Goal: Information Seeking & Learning: Learn about a topic

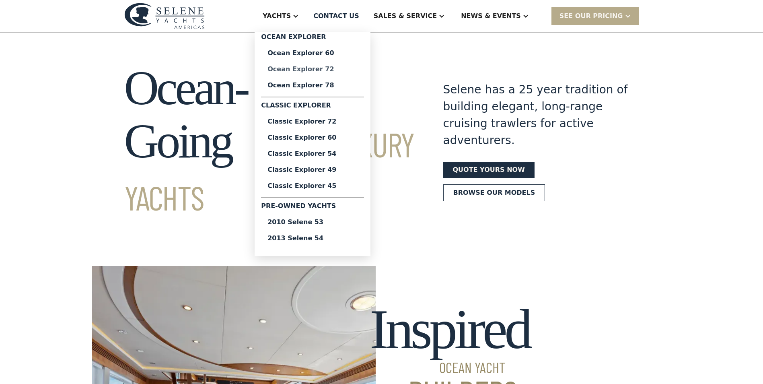
click at [330, 68] on div "Ocean Explorer 72" at bounding box center [312, 69] width 90 height 6
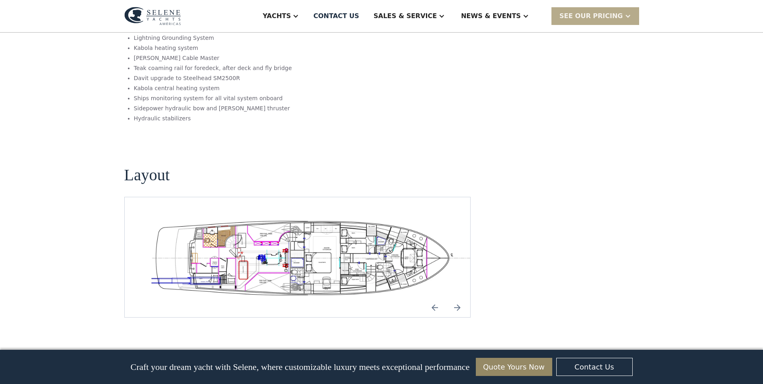
scroll to position [1327, 0]
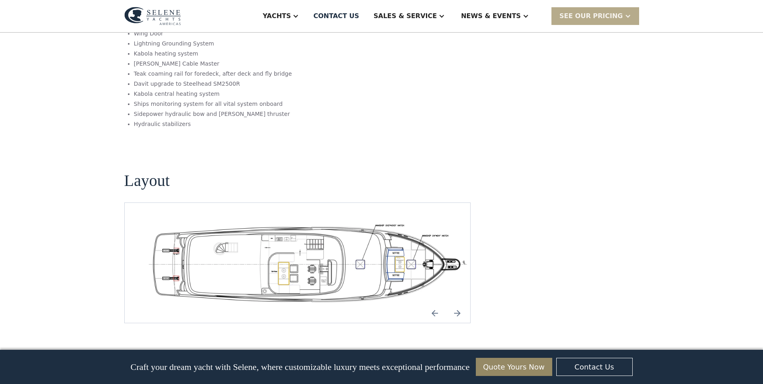
click at [453, 303] on img "Next slide" at bounding box center [456, 312] width 19 height 19
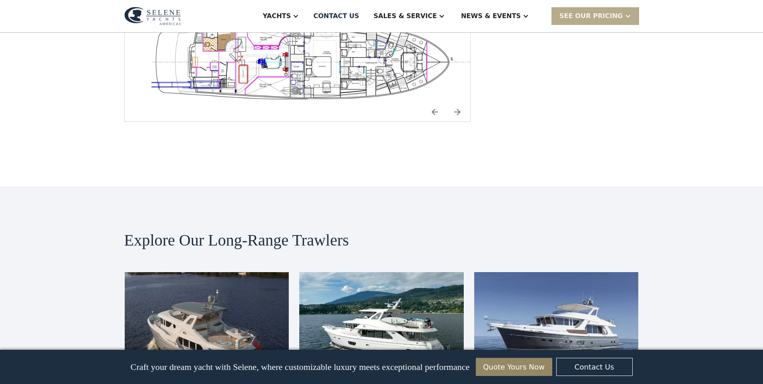
scroll to position [1608, 0]
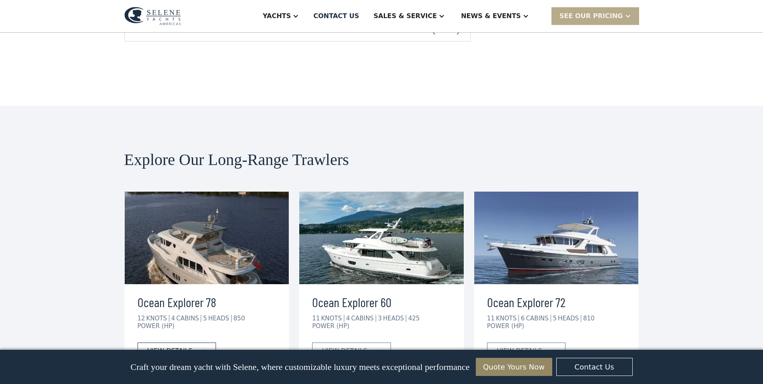
click at [175, 346] on div "view details" at bounding box center [170, 351] width 45 height 10
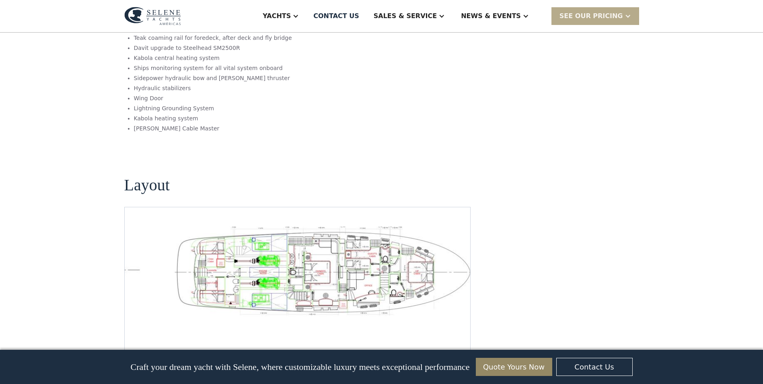
scroll to position [1166, 0]
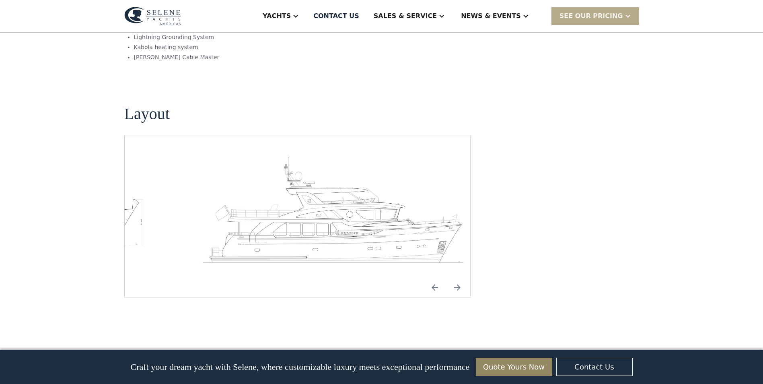
click at [433, 277] on img "Previous slide" at bounding box center [434, 286] width 19 height 19
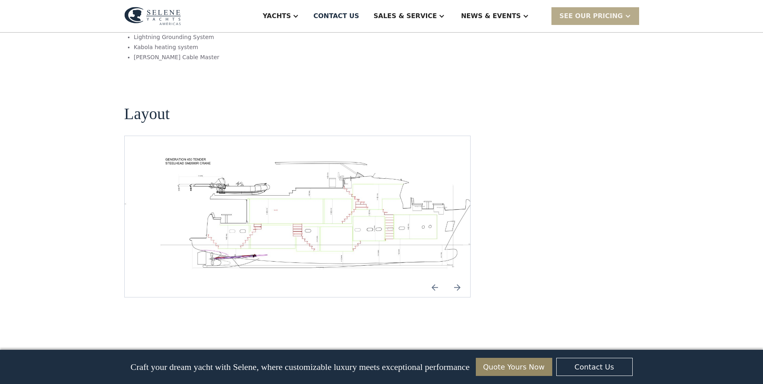
click at [433, 277] on img "Previous slide" at bounding box center [434, 286] width 19 height 19
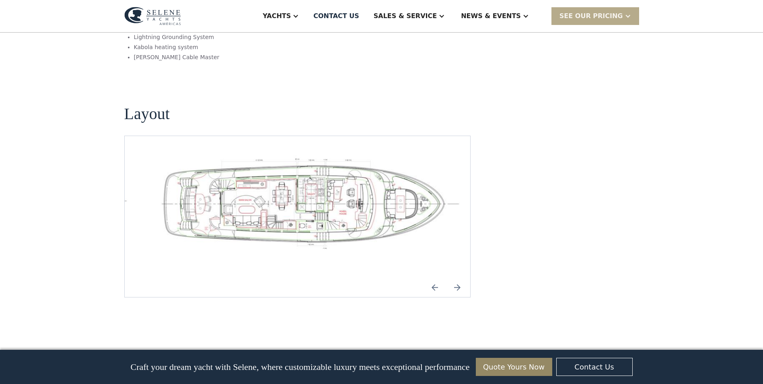
click at [433, 277] on img "Previous slide" at bounding box center [434, 286] width 19 height 19
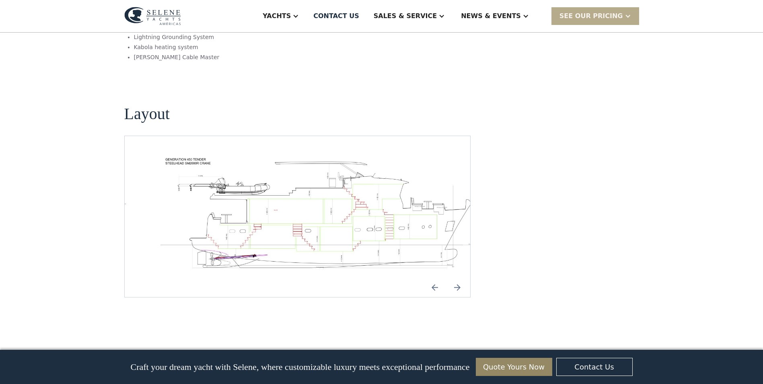
click at [433, 277] on img "Previous slide" at bounding box center [434, 286] width 19 height 19
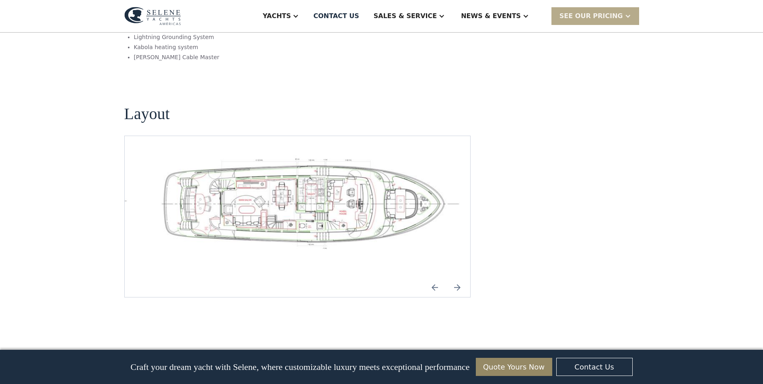
click at [433, 277] on img "Previous slide" at bounding box center [434, 286] width 19 height 19
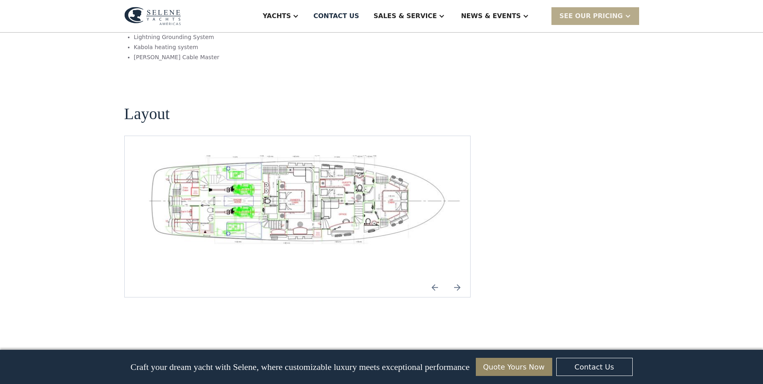
click at [433, 277] on img "Previous slide" at bounding box center [434, 286] width 19 height 19
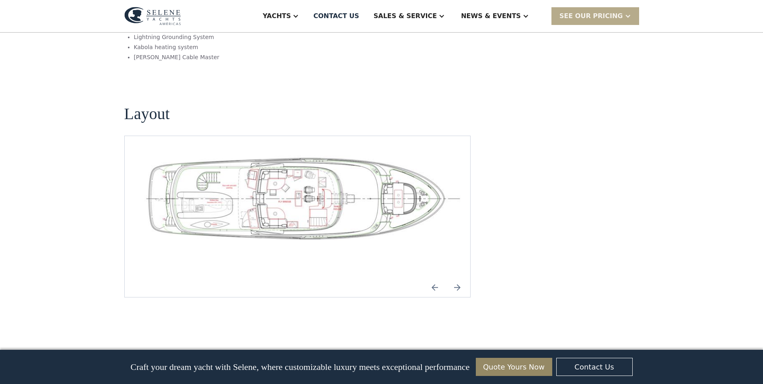
click at [433, 277] on img "Previous slide" at bounding box center [434, 286] width 19 height 19
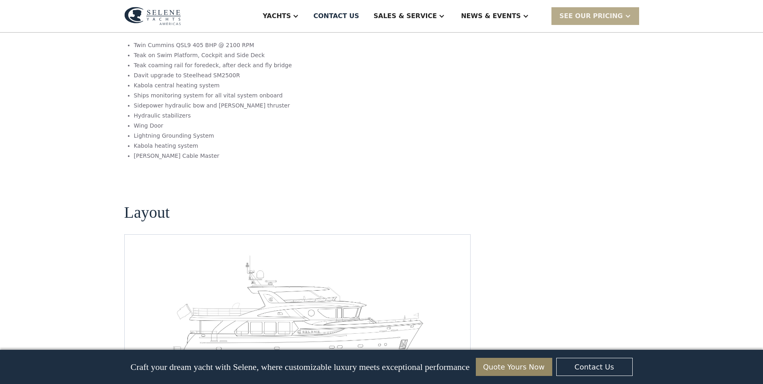
scroll to position [1045, 0]
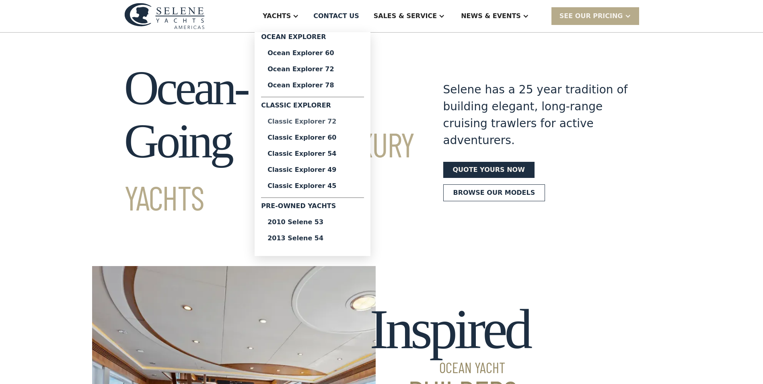
click at [339, 123] on div "Classic Explorer 72" at bounding box center [312, 121] width 90 height 6
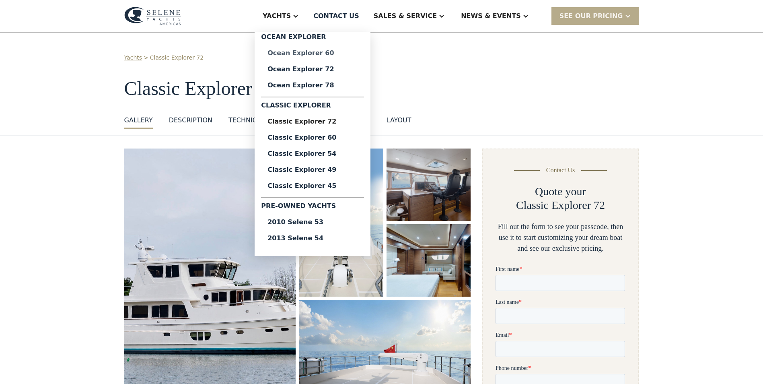
click at [333, 55] on div "Ocean Explorer 60" at bounding box center [312, 53] width 90 height 6
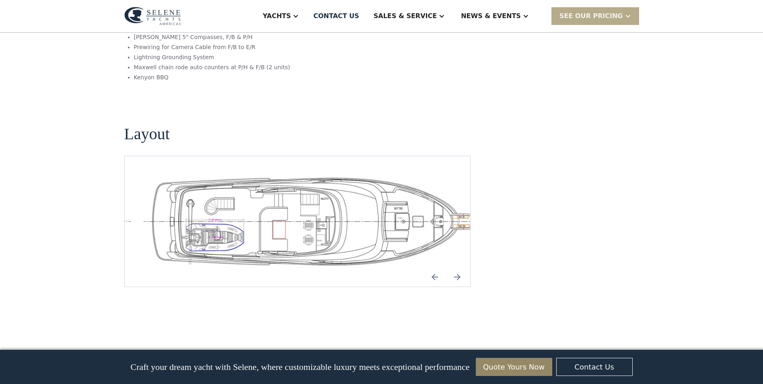
scroll to position [1688, 0]
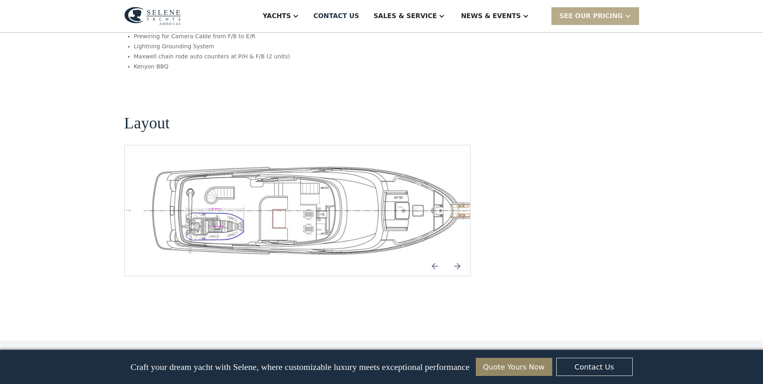
click at [432, 256] on img "Previous slide" at bounding box center [434, 265] width 19 height 19
click at [431, 256] on img "Previous slide" at bounding box center [434, 265] width 19 height 19
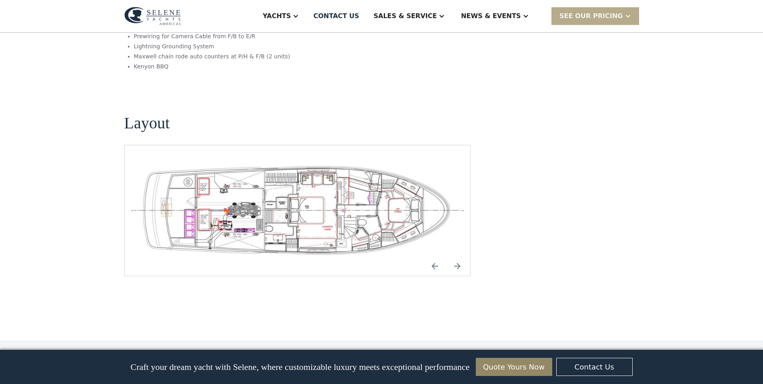
click at [353, 186] on img "open lightbox" at bounding box center [297, 210] width 333 height 92
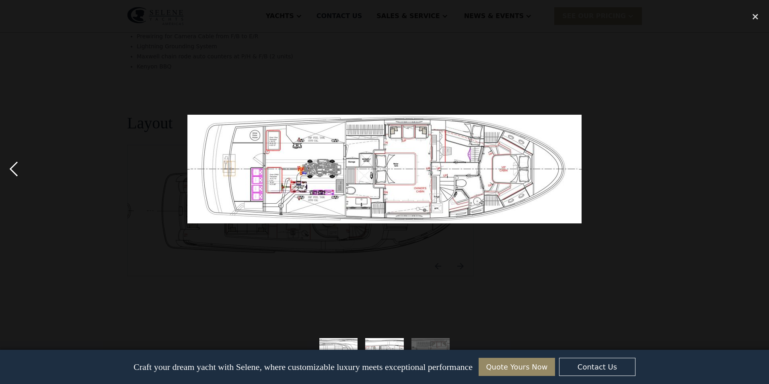
click at [21, 168] on div "previous image" at bounding box center [13, 169] width 27 height 322
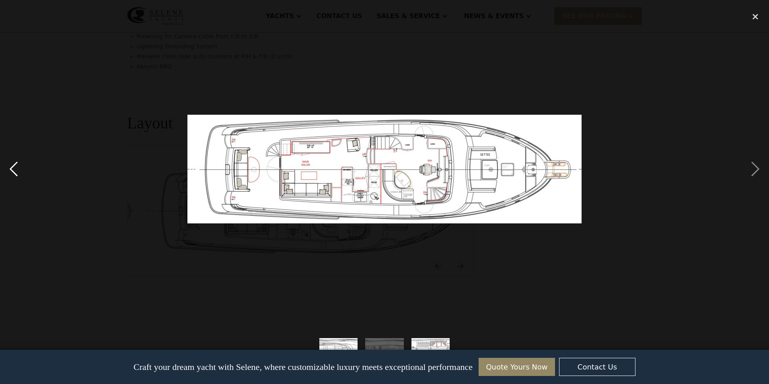
click at [21, 169] on div "previous image" at bounding box center [13, 169] width 27 height 322
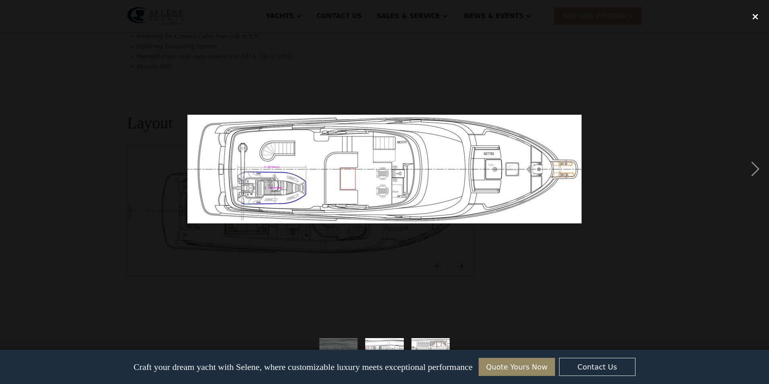
click at [756, 18] on div "close lightbox" at bounding box center [754, 17] width 27 height 18
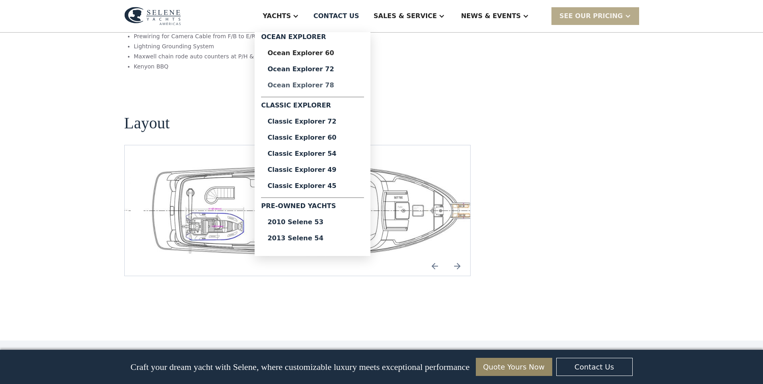
click at [332, 84] on div "Ocean Explorer 78" at bounding box center [312, 85] width 90 height 6
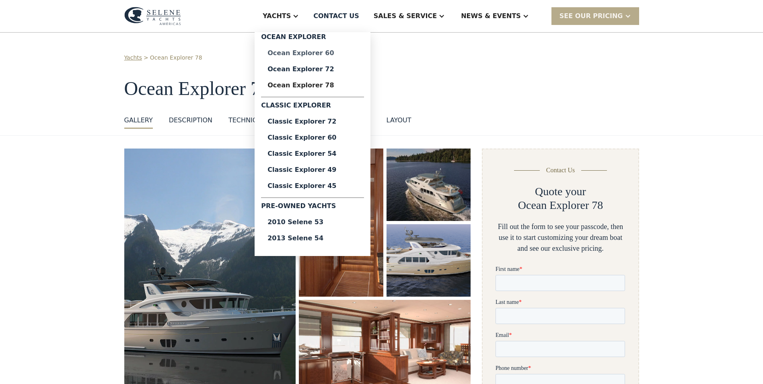
click at [330, 51] on div "Ocean Explorer 60" at bounding box center [312, 53] width 90 height 6
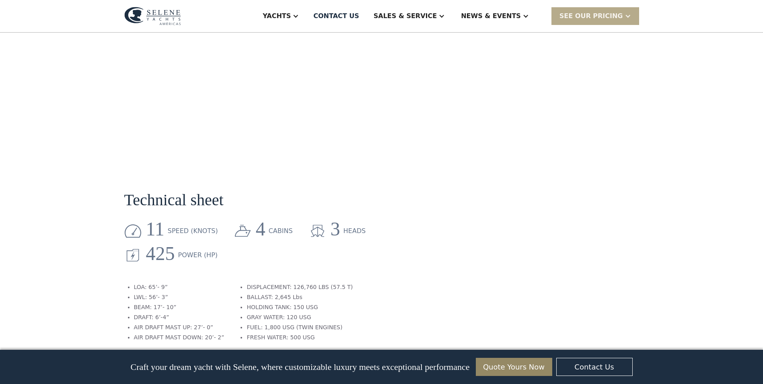
scroll to position [965, 0]
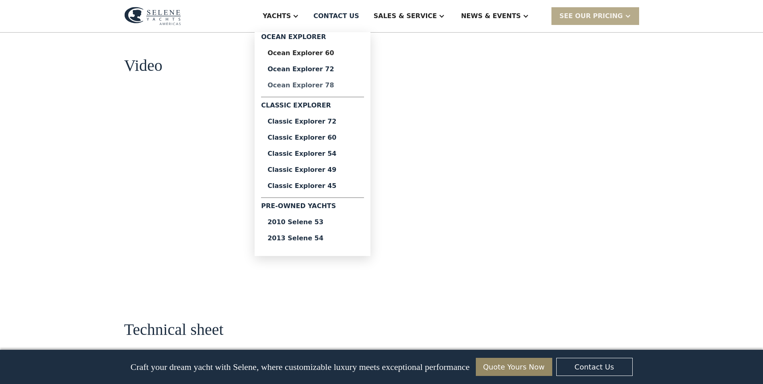
click at [329, 87] on div "Ocean Explorer 78" at bounding box center [312, 85] width 90 height 6
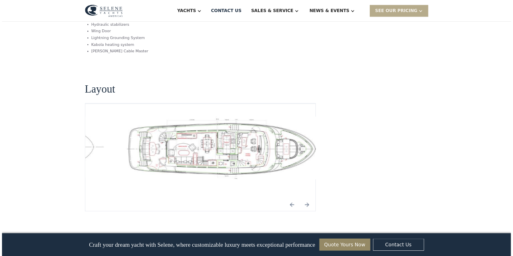
scroll to position [1166, 0]
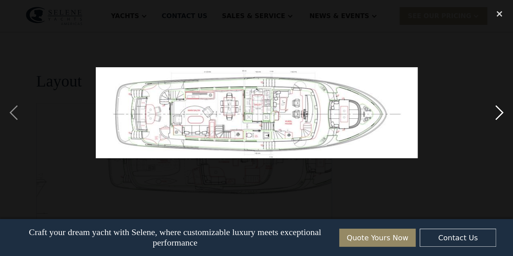
click at [493, 108] on div "next image" at bounding box center [498, 112] width 27 height 215
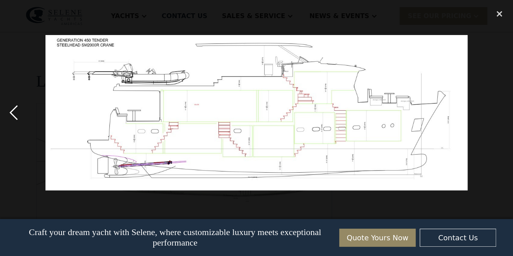
click at [15, 111] on div "previous image" at bounding box center [13, 112] width 27 height 215
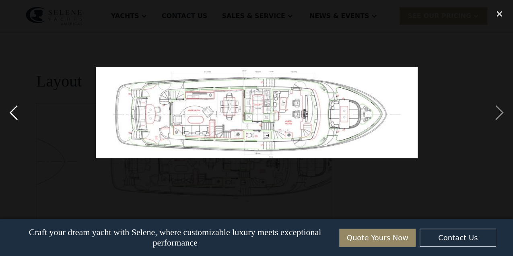
click at [15, 111] on div "previous image" at bounding box center [13, 112] width 27 height 215
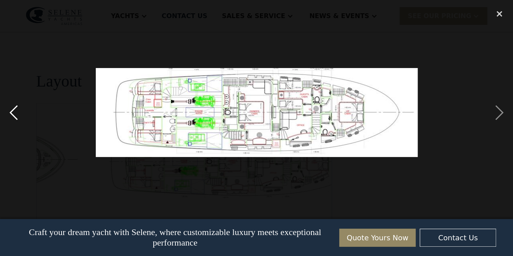
click at [16, 111] on div "previous image" at bounding box center [13, 112] width 27 height 215
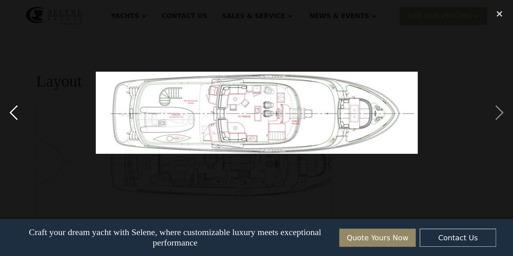
click at [16, 111] on div "previous image" at bounding box center [13, 112] width 27 height 215
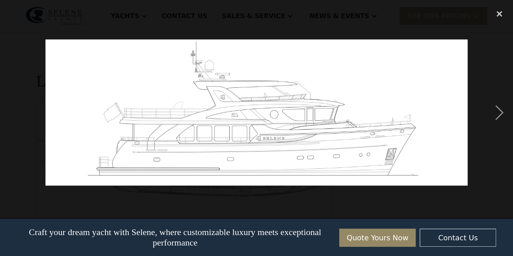
click at [16, 111] on div "previous image" at bounding box center [13, 112] width 27 height 215
click at [500, 11] on div "close lightbox" at bounding box center [498, 14] width 27 height 18
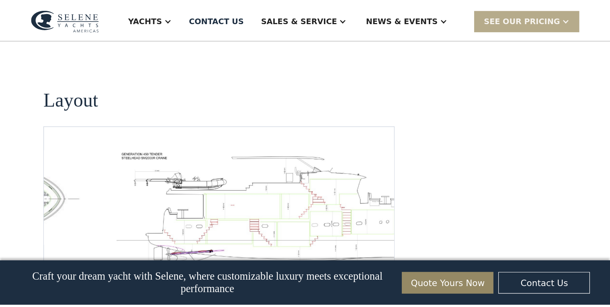
scroll to position [1163, 0]
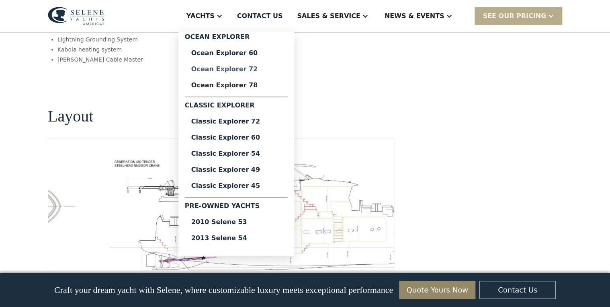
click at [257, 66] on div "Ocean Explorer 72" at bounding box center [236, 69] width 90 height 6
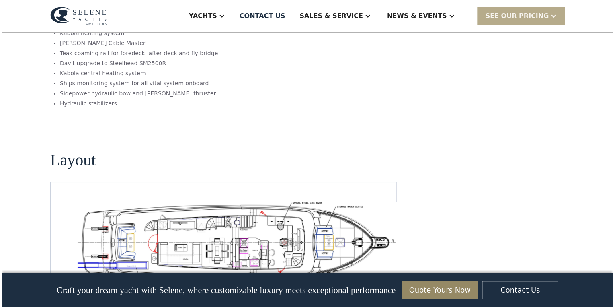
scroll to position [1351, 0]
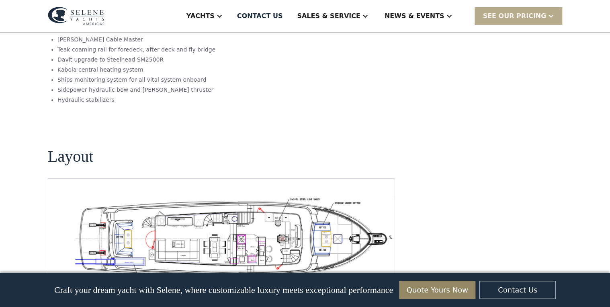
click at [245, 198] on img "open lightbox" at bounding box center [234, 238] width 333 height 81
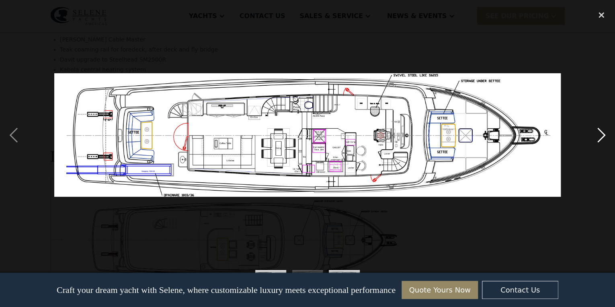
click at [599, 135] on div "next image" at bounding box center [601, 135] width 27 height 258
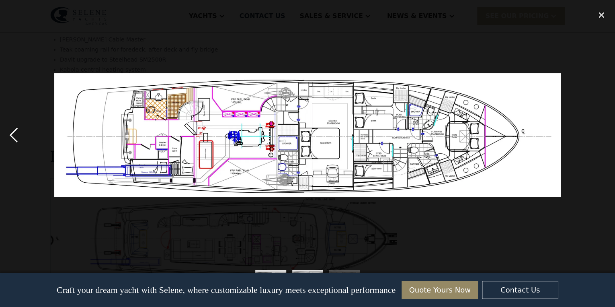
click at [15, 135] on div "previous image" at bounding box center [13, 135] width 27 height 258
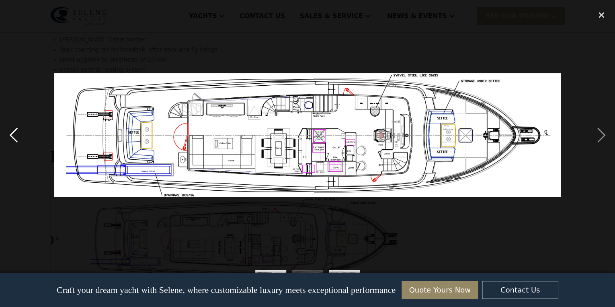
click at [15, 135] on div "previous image" at bounding box center [13, 135] width 27 height 258
